Goal: Check status: Check status

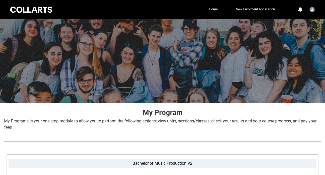
scroll to position [111, 0]
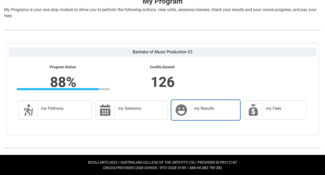
click at [211, 110] on h2 "my Results" at bounding box center [214, 108] width 40 height 5
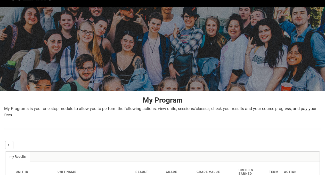
scroll to position [12, 0]
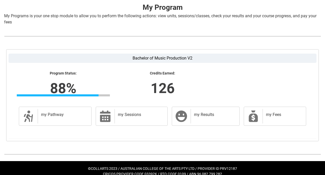
scroll to position [106, 0]
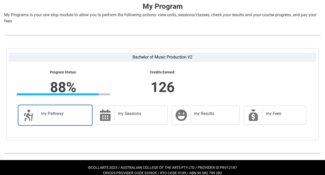
click at [59, 123] on link "my Pathway my Pathway" at bounding box center [55, 115] width 73 height 19
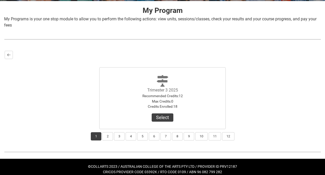
scroll to position [102, 0]
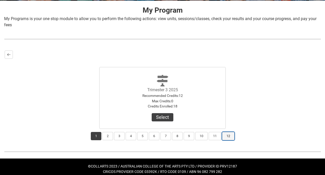
click at [229, 137] on button "12" at bounding box center [228, 136] width 12 height 8
click at [98, 136] on button "1" at bounding box center [96, 136] width 11 height 8
click at [119, 134] on button "3" at bounding box center [119, 136] width 11 height 8
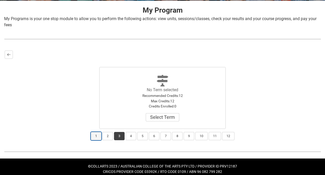
click at [96, 136] on button "1" at bounding box center [96, 136] width 11 height 8
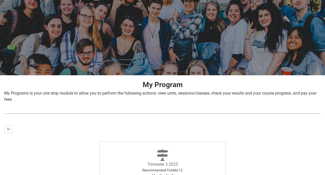
scroll to position [0, 0]
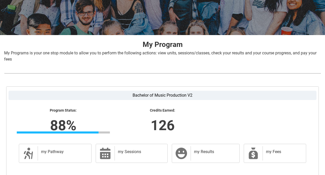
scroll to position [69, 0]
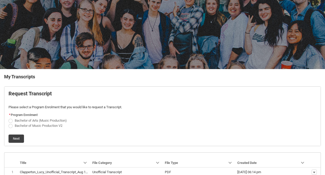
scroll to position [33, 0]
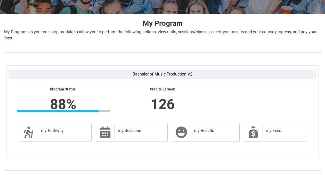
scroll to position [93, 0]
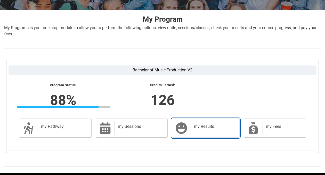
click at [200, 125] on h2 "my Results" at bounding box center [214, 126] width 40 height 5
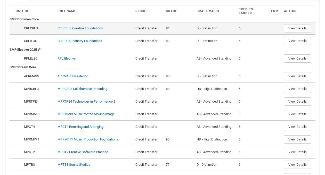
scroll to position [173, 0]
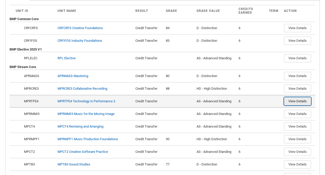
click at [295, 99] on button "View Details" at bounding box center [297, 101] width 27 height 8
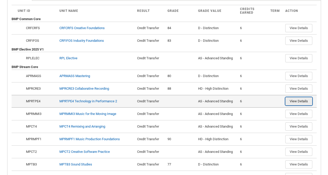
scroll to position [174, 0]
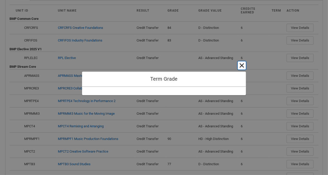
click at [244, 69] on button "Cancel and close" at bounding box center [242, 65] width 8 height 8
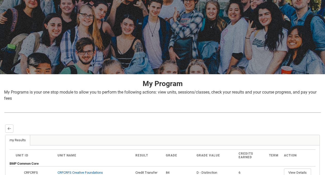
scroll to position [27, 0]
